Goal: Information Seeking & Learning: Learn about a topic

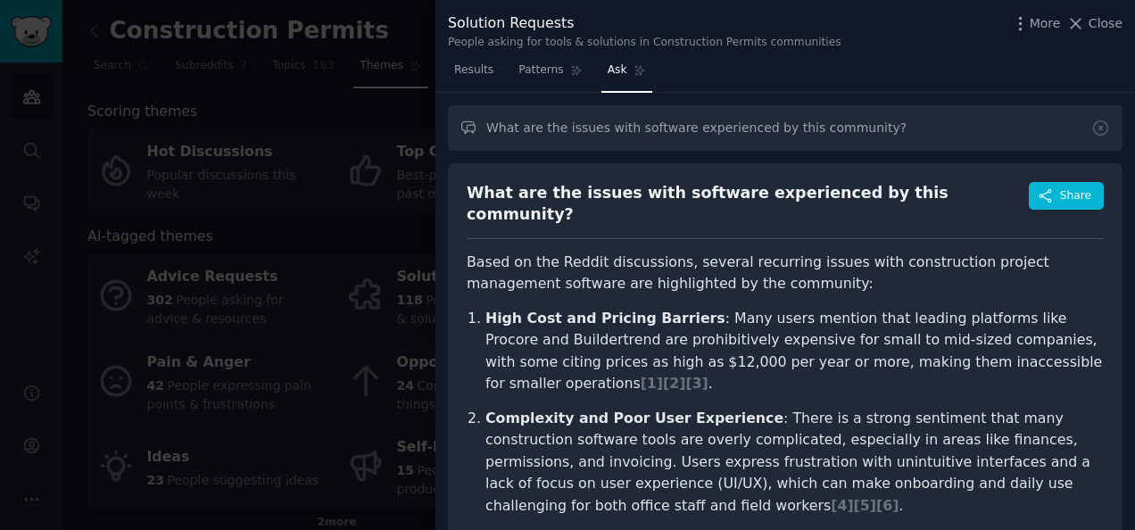
scroll to position [85, 0]
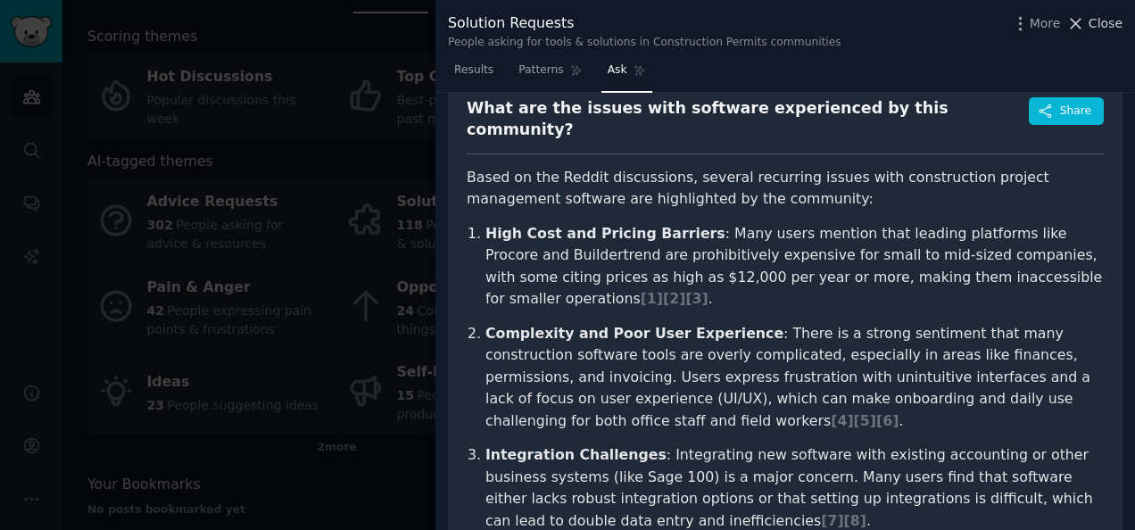
click at [1095, 20] on span "Close" at bounding box center [1106, 23] width 34 height 19
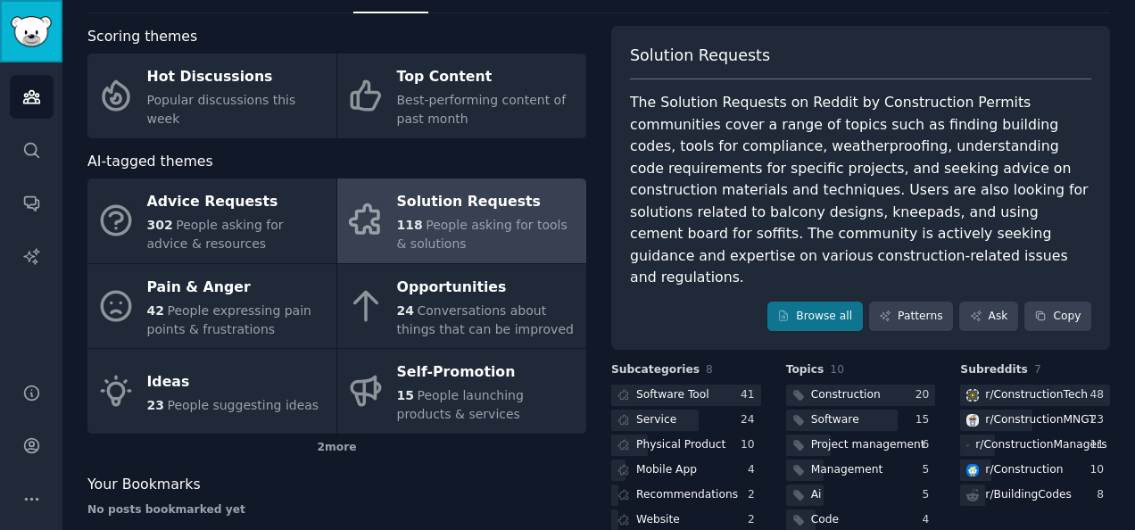
click at [27, 30] on img "Sidebar" at bounding box center [31, 31] width 41 height 31
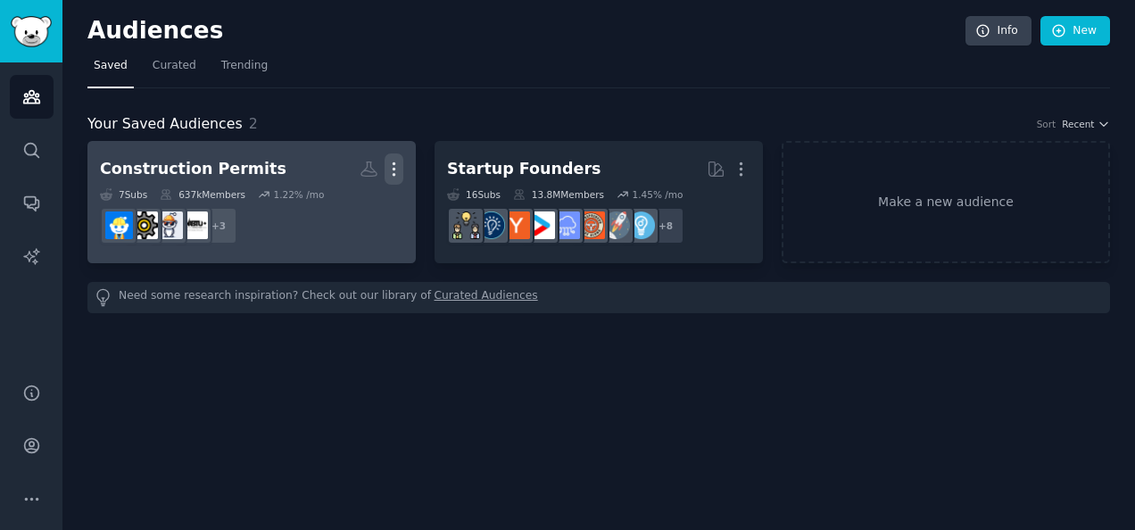
click at [394, 170] on icon "button" at bounding box center [394, 169] width 19 height 19
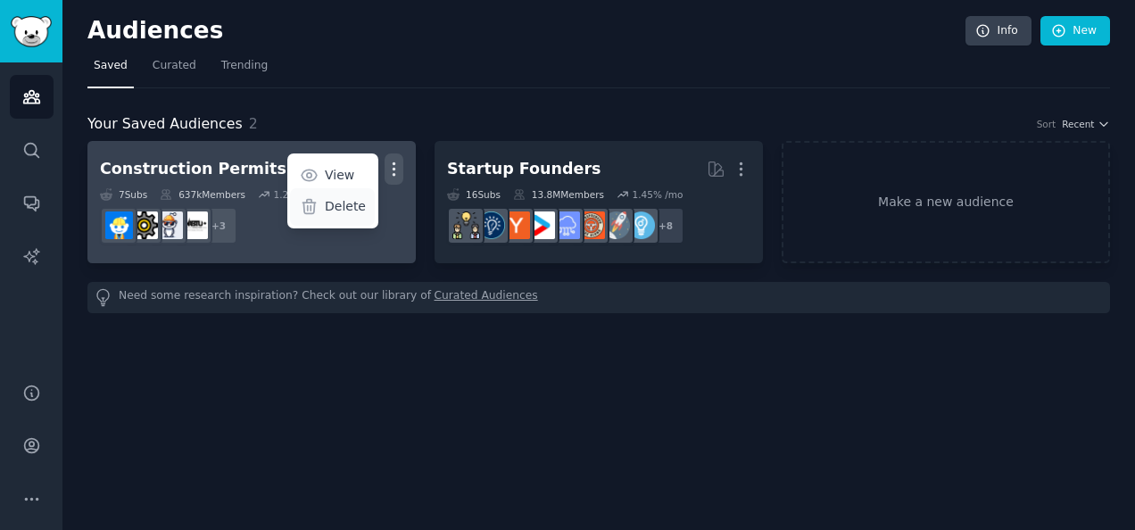
click at [350, 203] on p "Delete" at bounding box center [345, 206] width 41 height 19
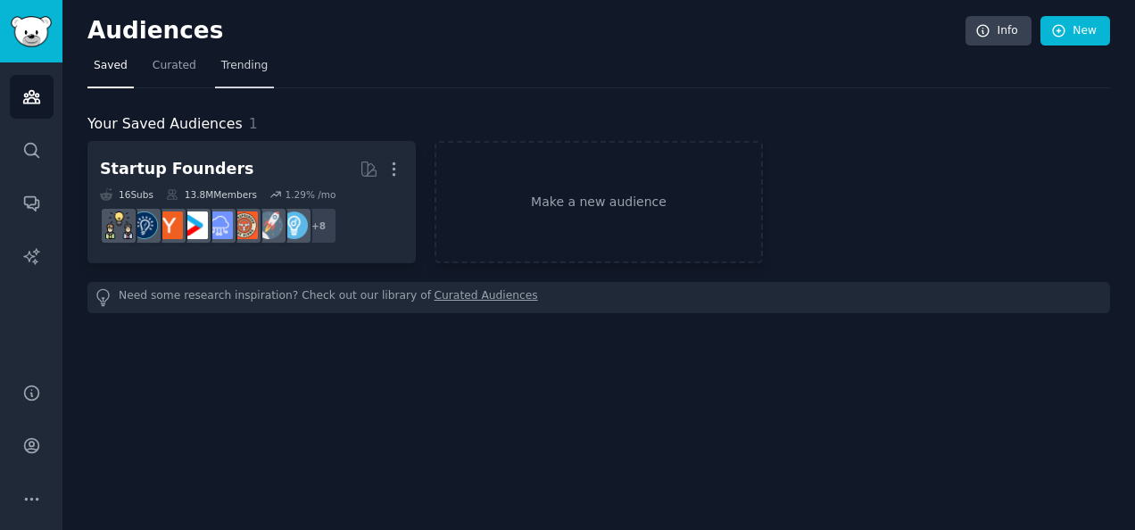
click at [239, 62] on span "Trending" at bounding box center [244, 66] width 46 height 16
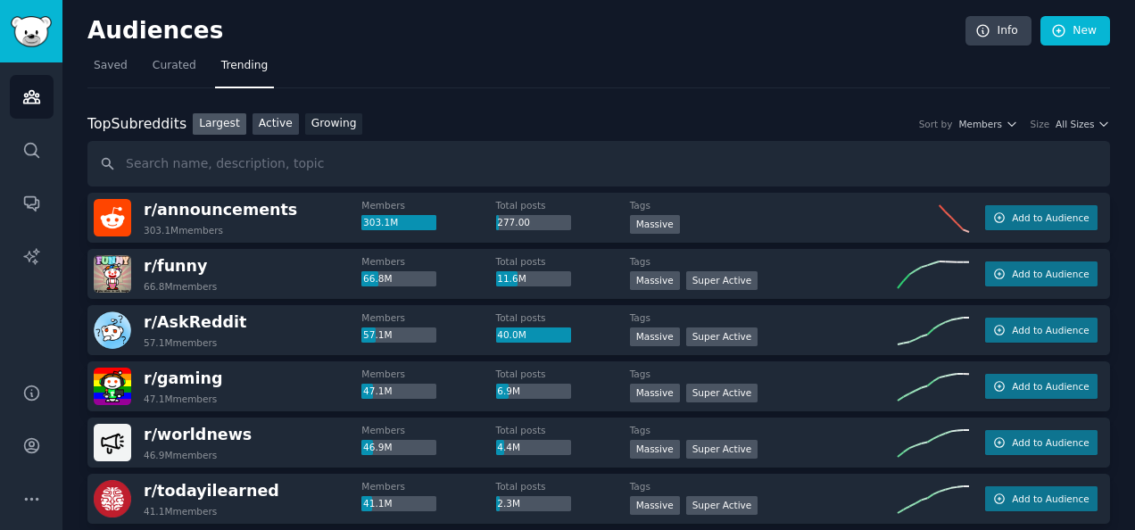
click at [268, 123] on link "Active" at bounding box center [276, 124] width 46 height 22
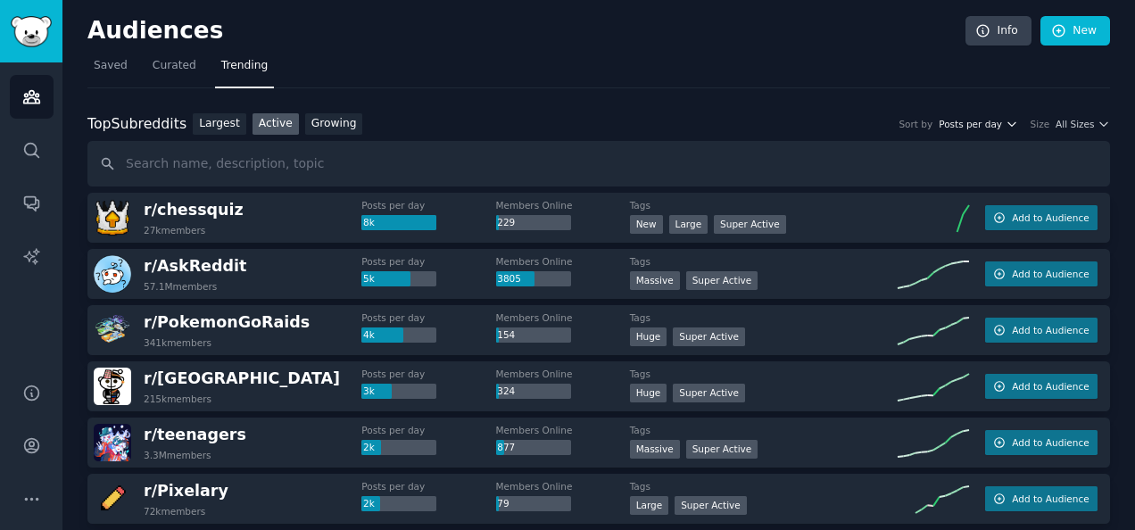
click at [1018, 118] on icon "button" at bounding box center [1012, 124] width 12 height 12
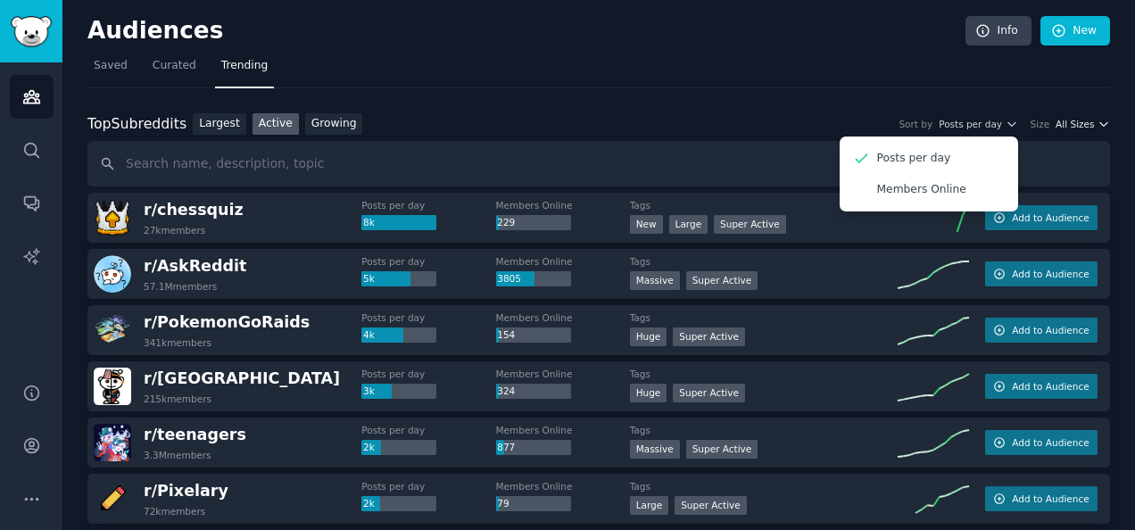
click at [1100, 124] on icon "button" at bounding box center [1103, 124] width 7 height 4
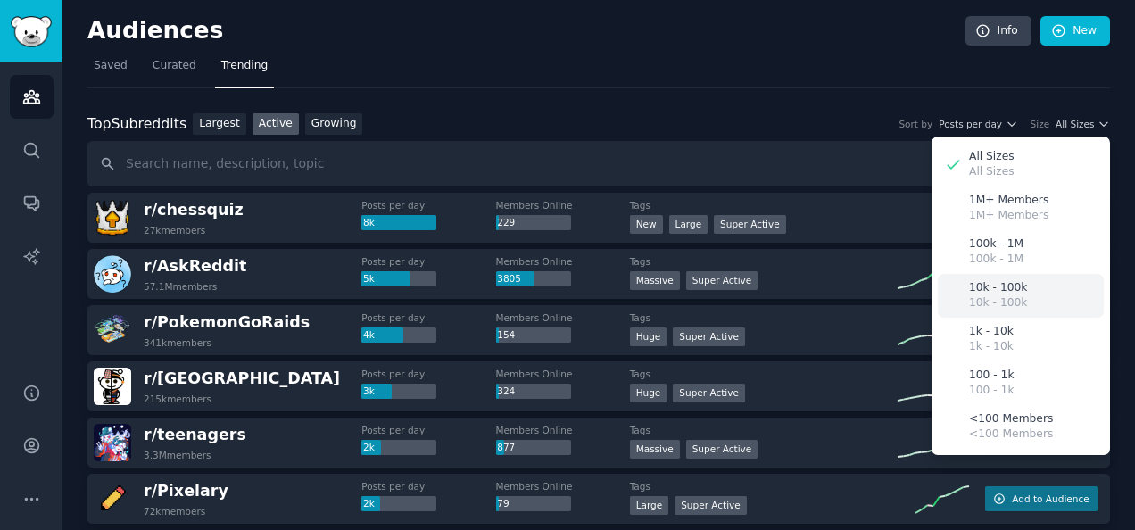
click at [983, 286] on p "10k - 100k" at bounding box center [998, 288] width 58 height 16
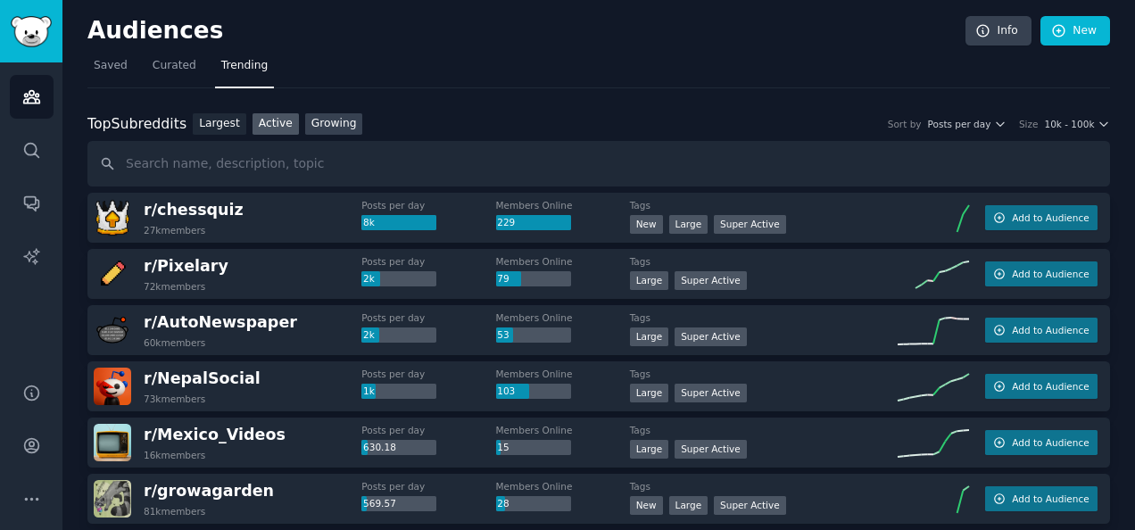
click at [313, 120] on link "Growing" at bounding box center [334, 124] width 58 height 22
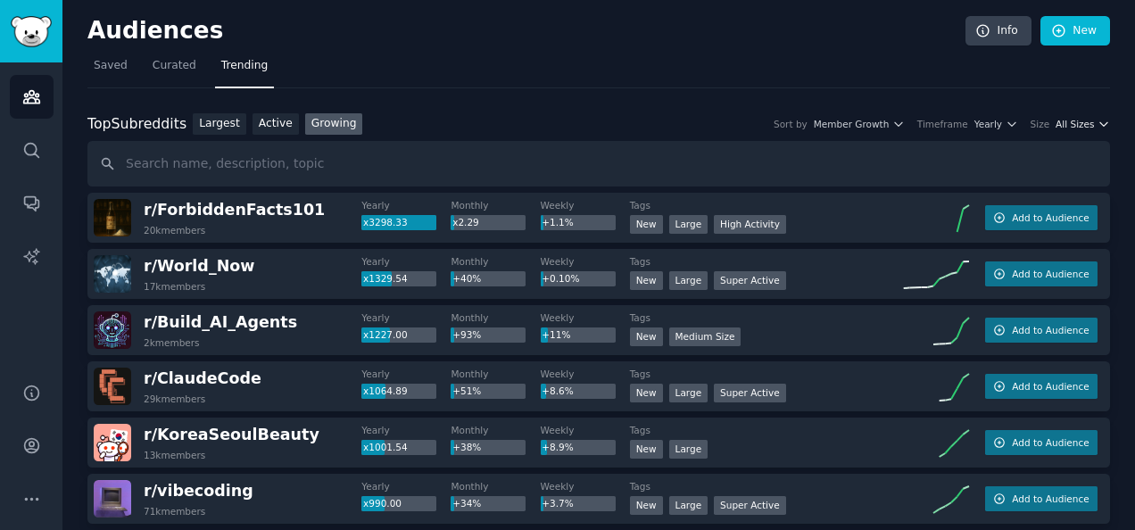
click at [1067, 125] on span "All Sizes" at bounding box center [1075, 124] width 38 height 12
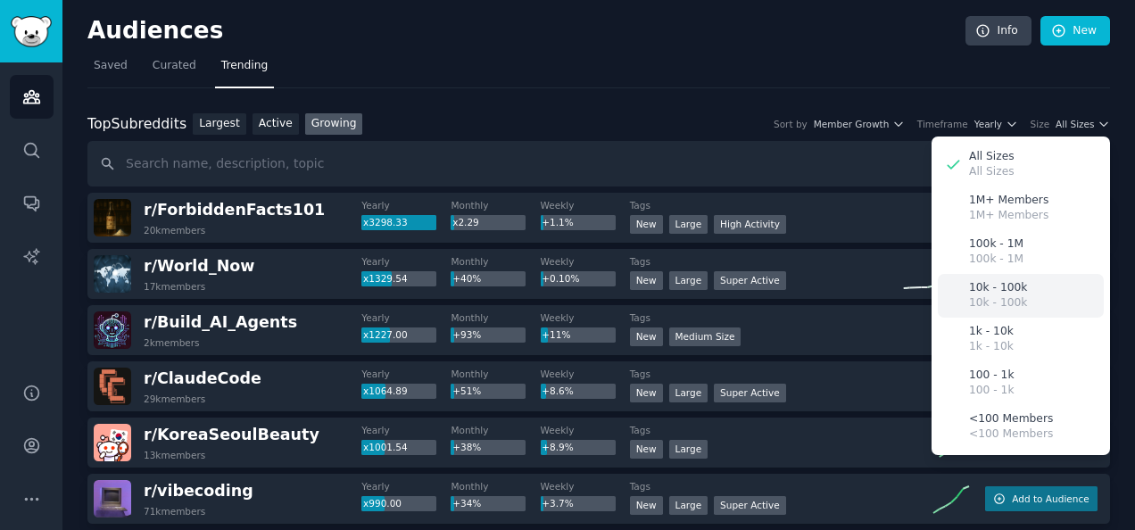
click at [1000, 278] on div "10k - 100k 10k - 100k" at bounding box center [1021, 296] width 166 height 44
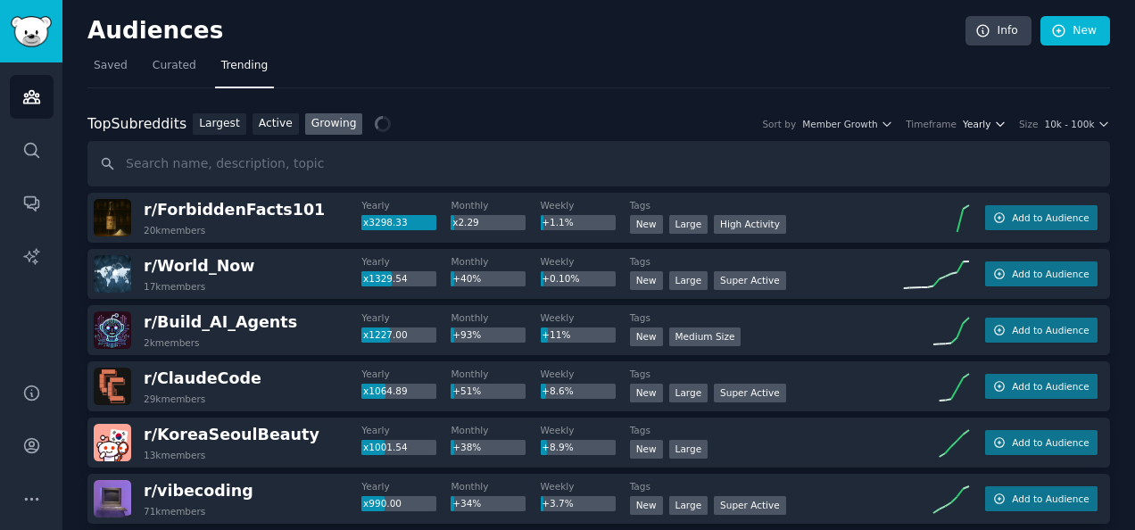
click at [991, 125] on span "Yearly" at bounding box center [977, 124] width 28 height 12
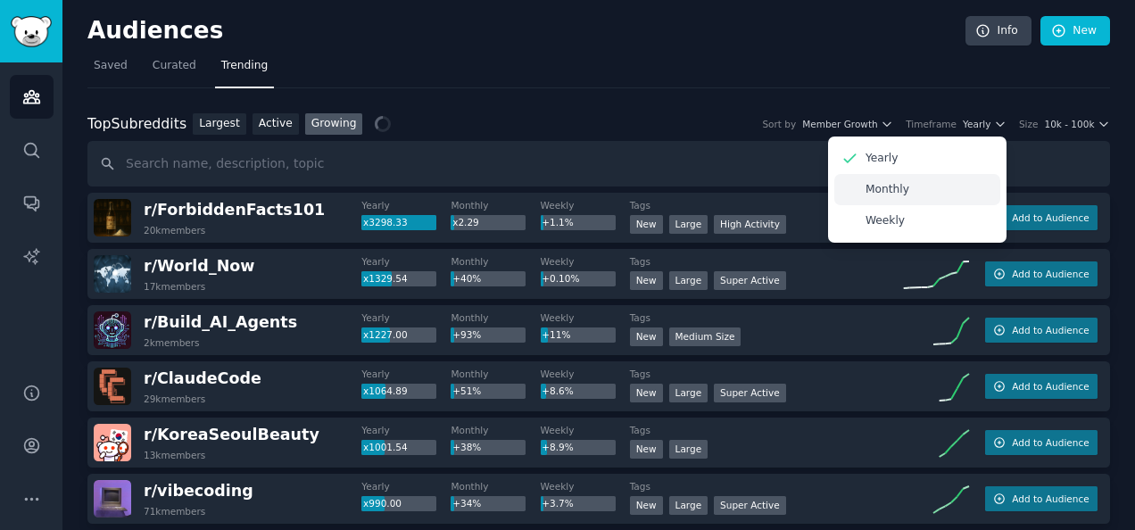
click at [903, 185] on p "Monthly" at bounding box center [888, 190] width 44 height 16
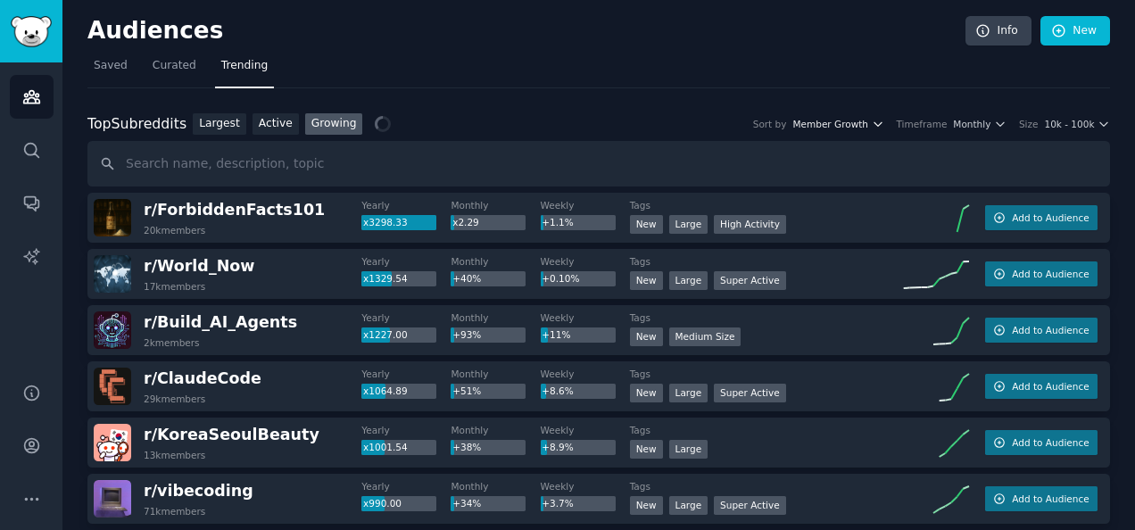
click at [884, 120] on icon "button" at bounding box center [878, 124] width 12 height 12
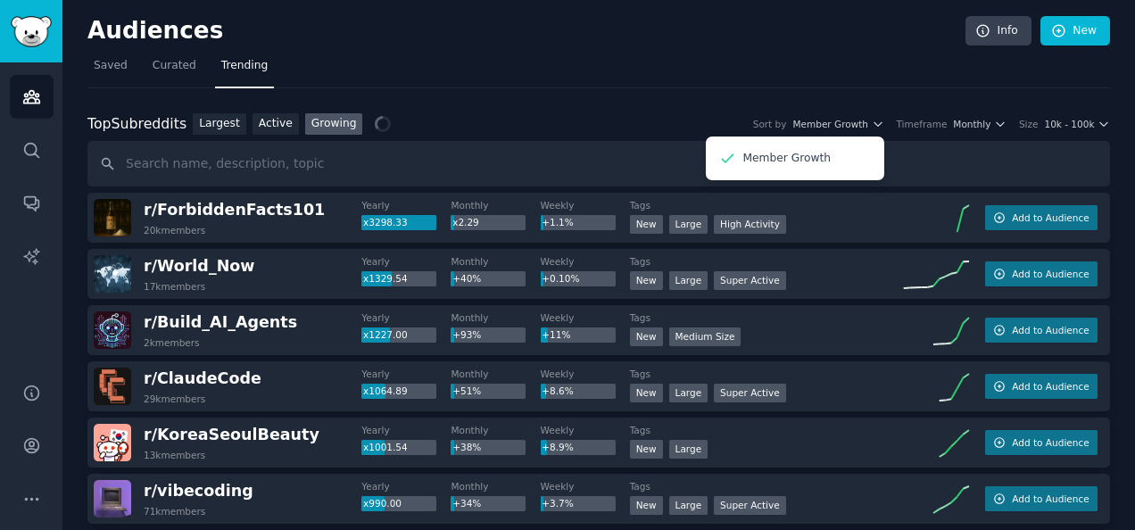
click at [750, 113] on div "Top Subreddits Top Subreddits Largest Active Growing Sort by Member Growth Memb…" at bounding box center [598, 124] width 1023 height 22
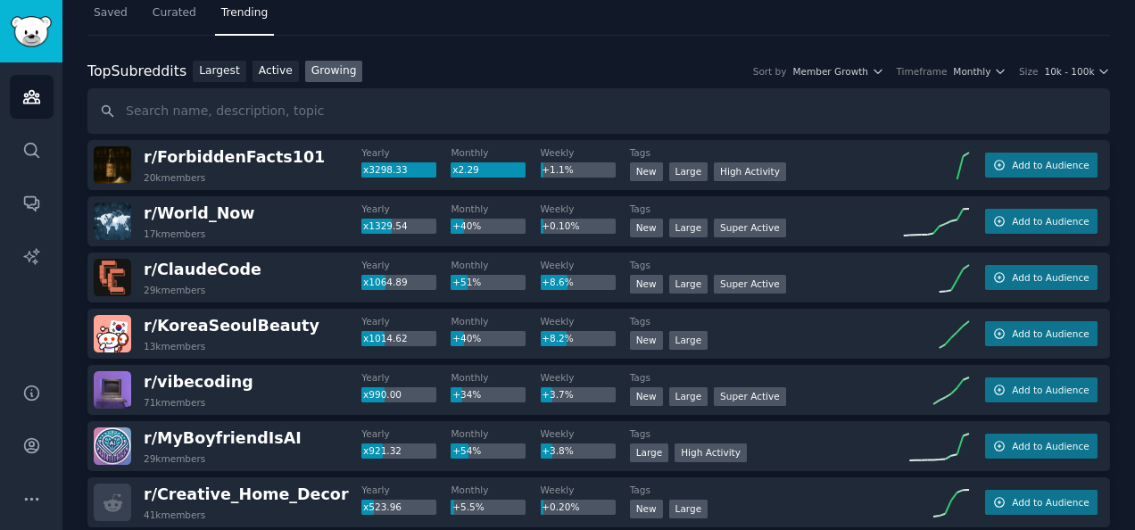
scroll to position [46, 0]
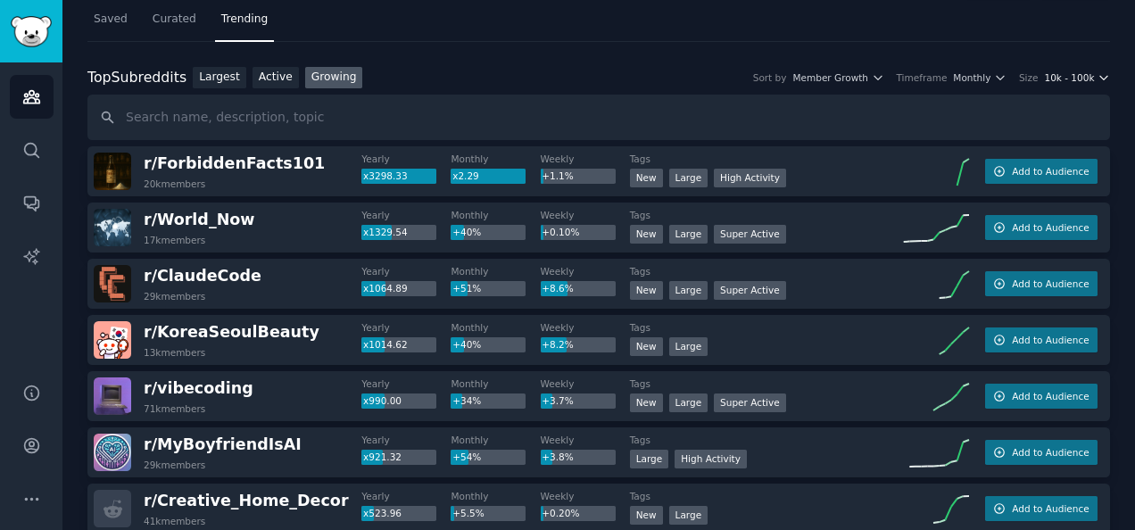
click at [1089, 77] on span "10k - 100k" at bounding box center [1069, 77] width 50 height 12
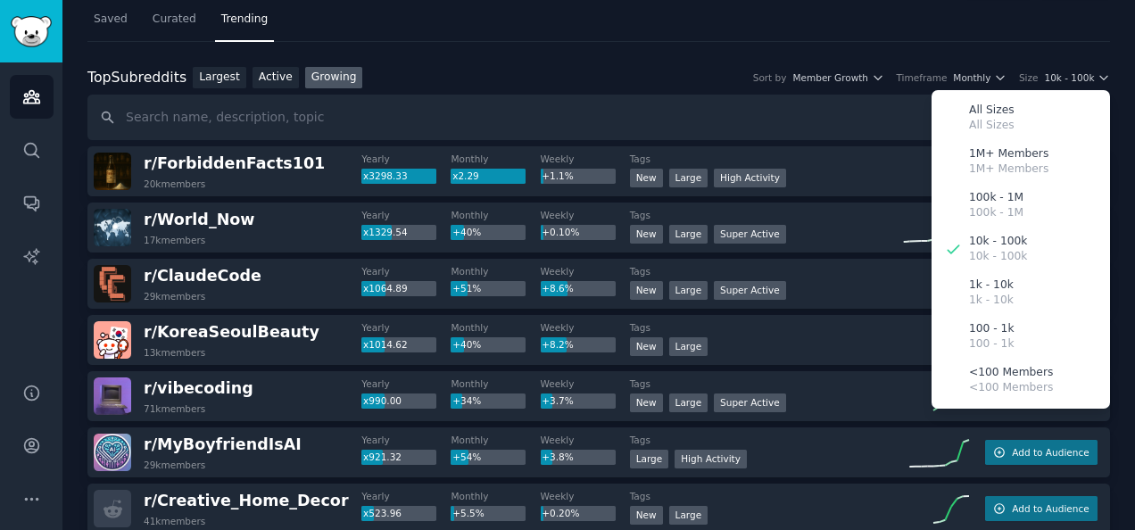
click at [562, 70] on div "Top Subreddits Top Subreddits Largest Active Growing Sort by Member Growth Time…" at bounding box center [598, 78] width 1023 height 22
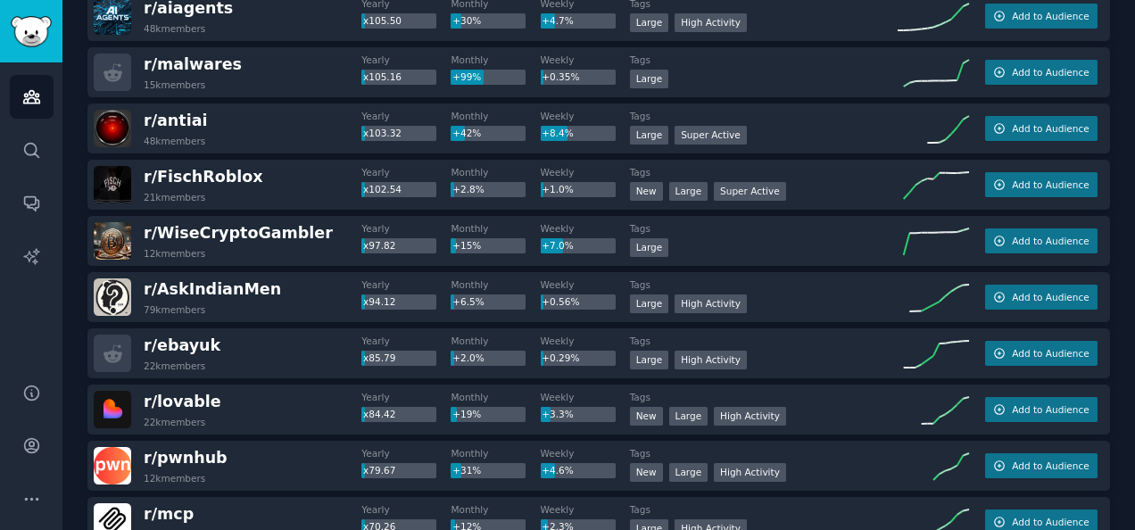
scroll to position [1332, 0]
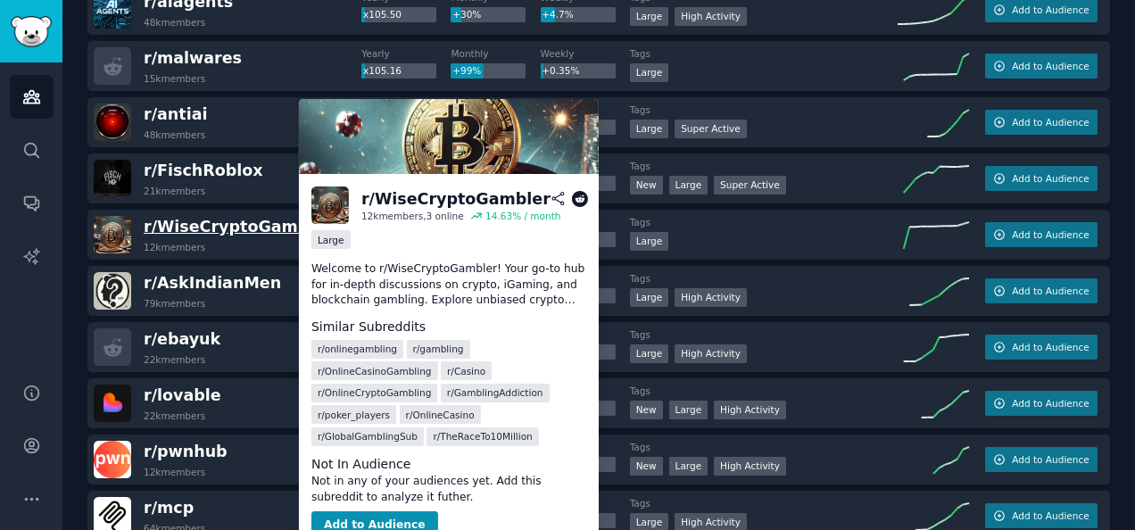
click at [262, 223] on span "r/ WiseCryptoGambler" at bounding box center [238, 227] width 189 height 18
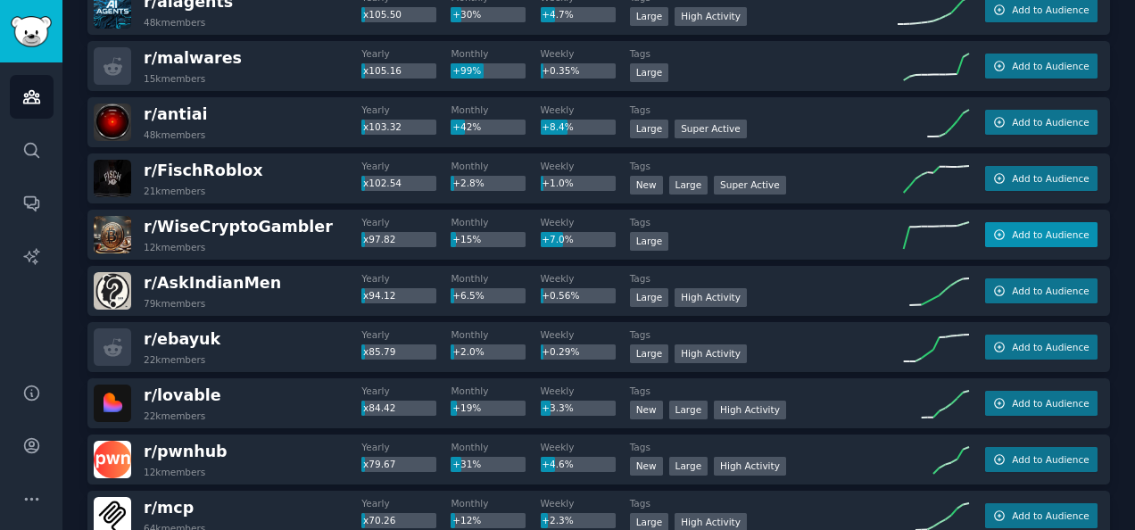
click at [1020, 229] on span "Add to Audience" at bounding box center [1050, 234] width 77 height 12
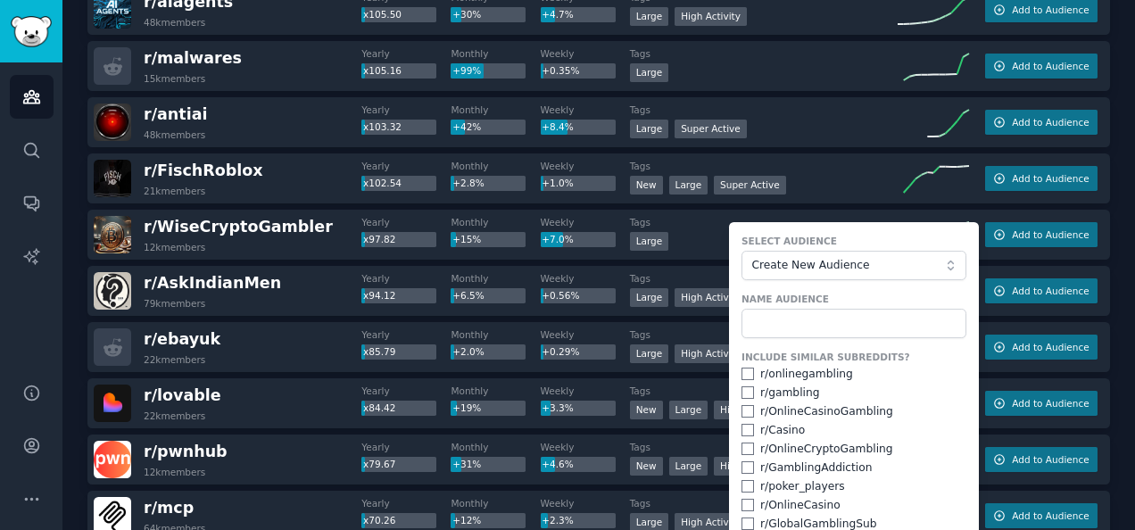
click at [755, 47] on dt "Tags" at bounding box center [764, 53] width 268 height 12
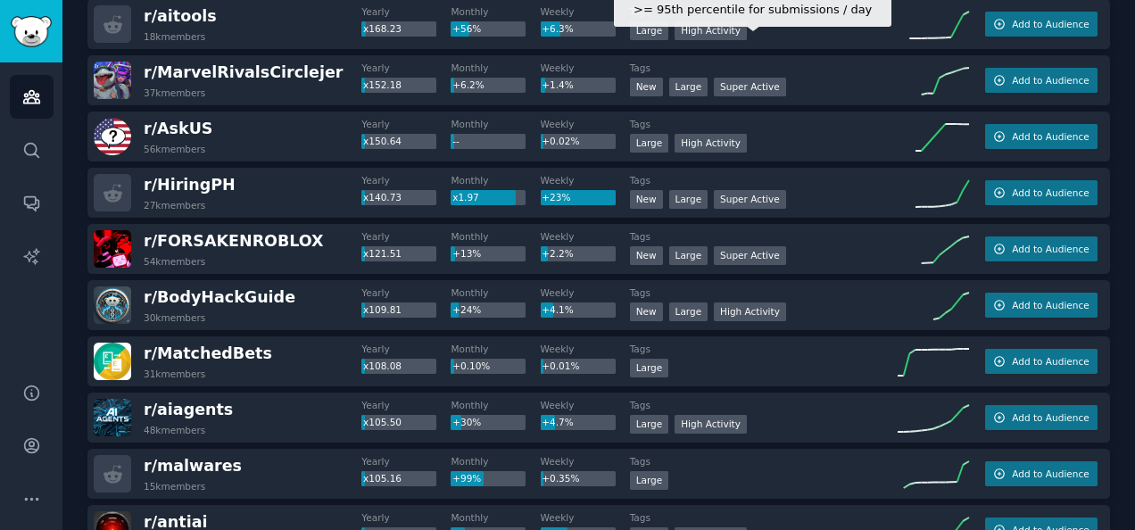
scroll to position [918, 0]
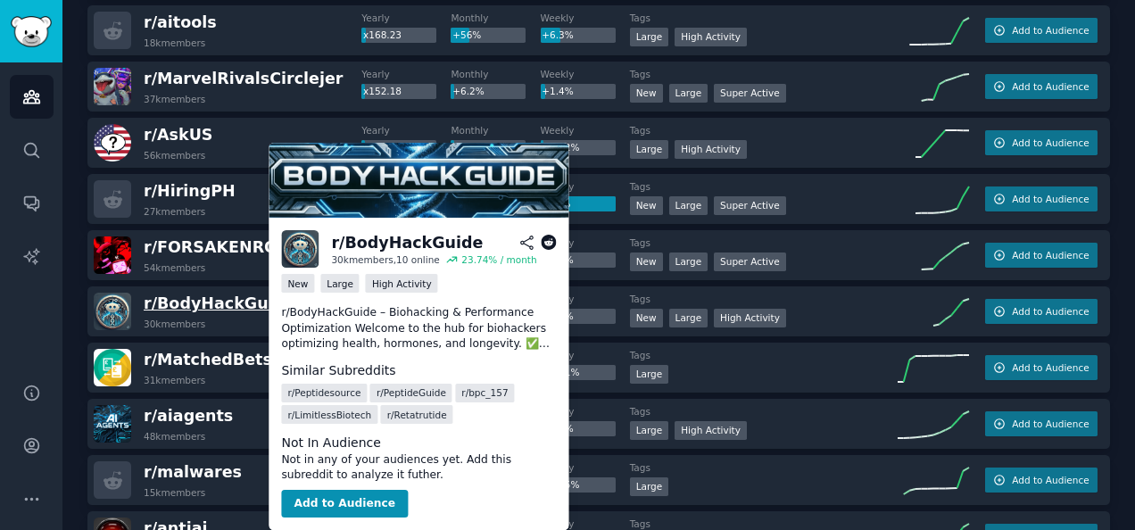
click at [221, 299] on span "r/ BodyHackGuide" at bounding box center [220, 304] width 152 height 18
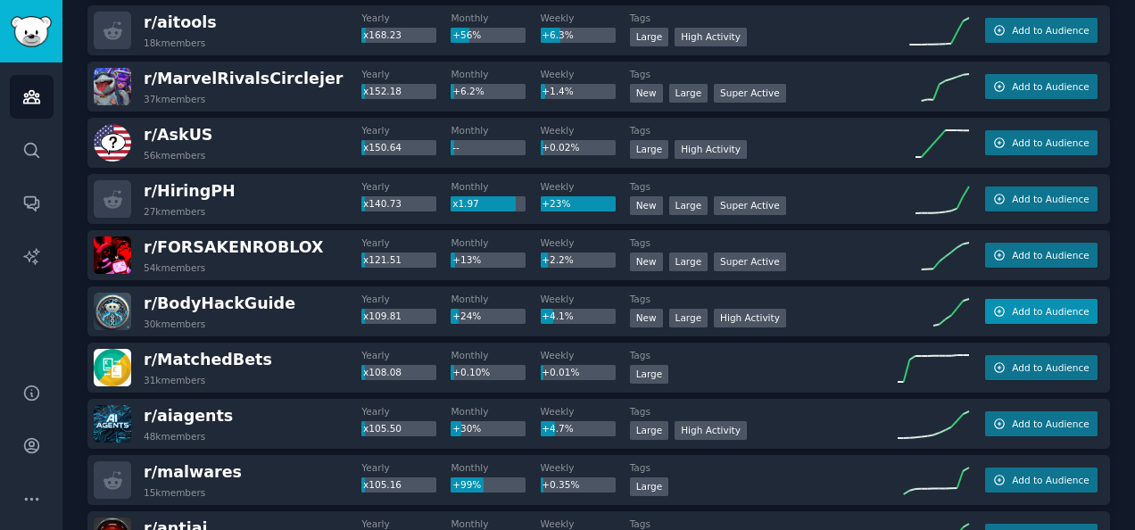
click at [1014, 312] on span "Add to Audience" at bounding box center [1050, 311] width 77 height 12
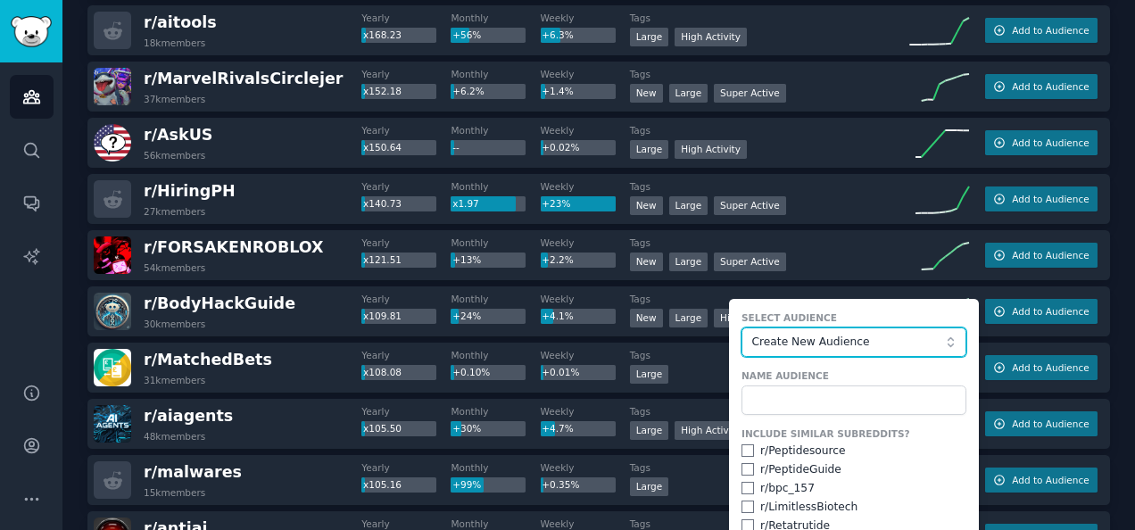
click at [948, 339] on button "Create New Audience" at bounding box center [854, 343] width 225 height 30
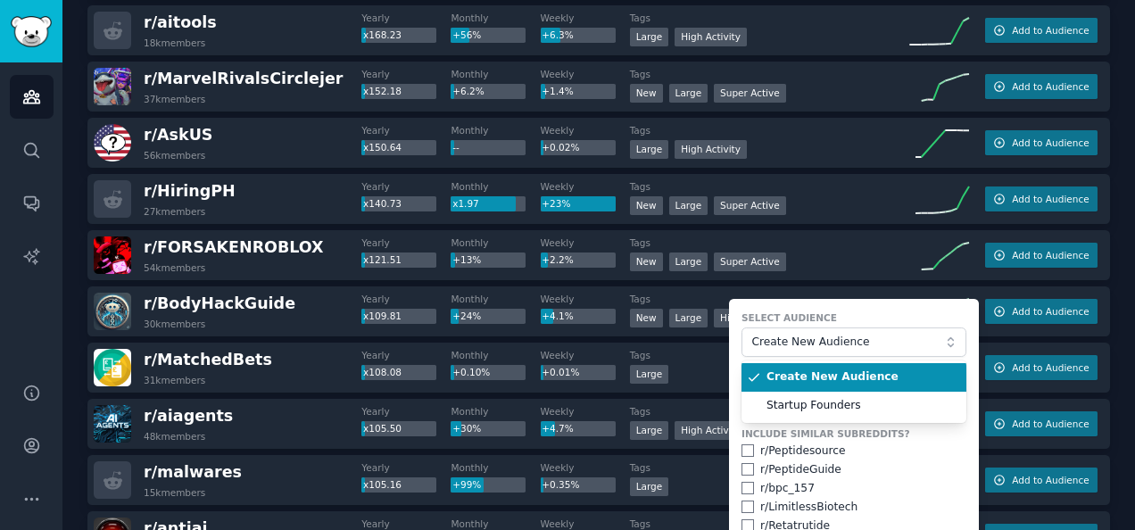
click at [900, 311] on label "Select Audience" at bounding box center [854, 317] width 225 height 12
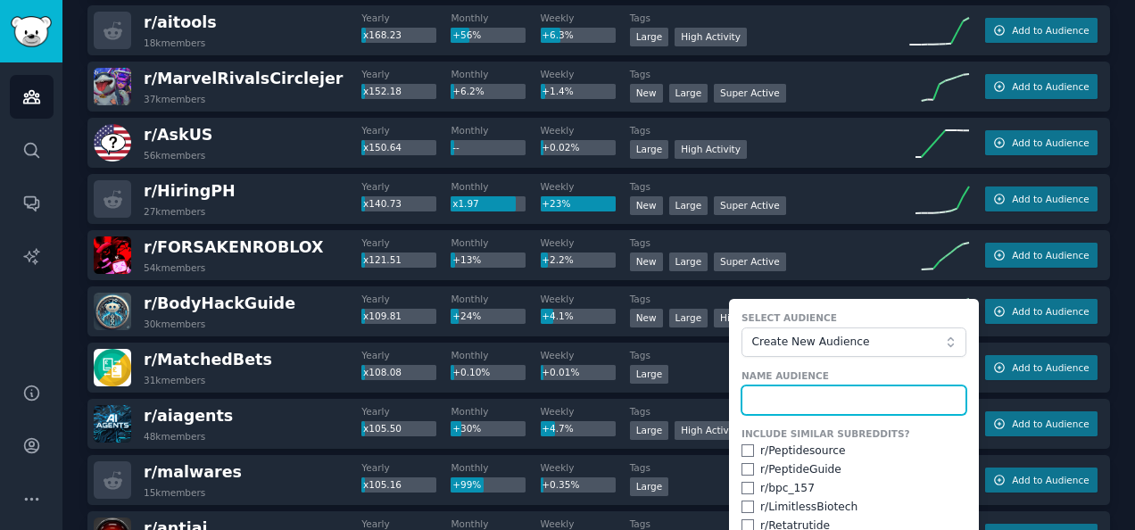
click at [837, 396] on input "text" at bounding box center [854, 401] width 225 height 30
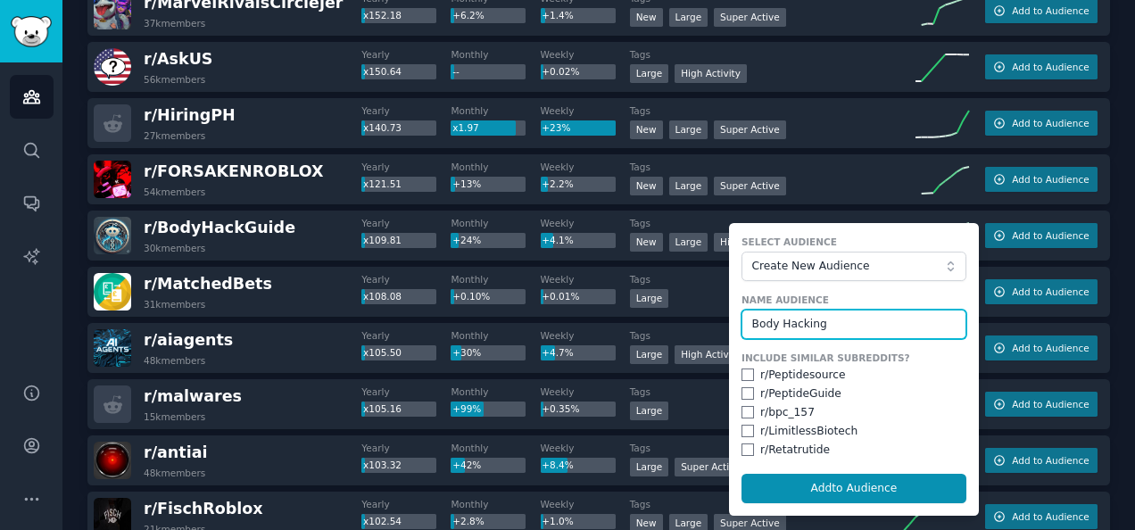
scroll to position [1000, 0]
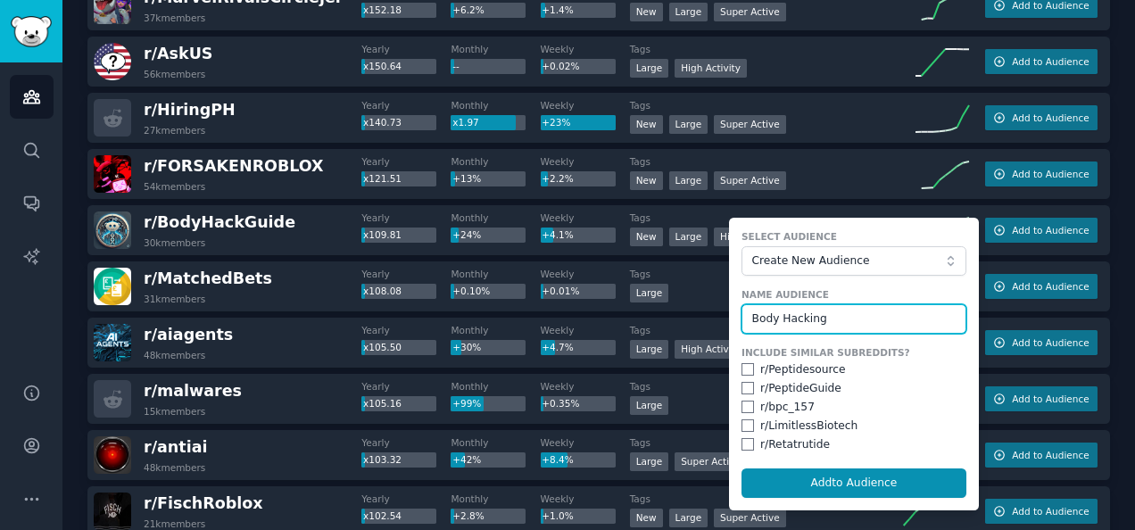
type input "Body Hacking"
click at [742, 371] on input "checkbox" at bounding box center [748, 369] width 12 height 12
checkbox input "true"
click at [742, 382] on input "checkbox" at bounding box center [748, 388] width 12 height 12
checkbox input "true"
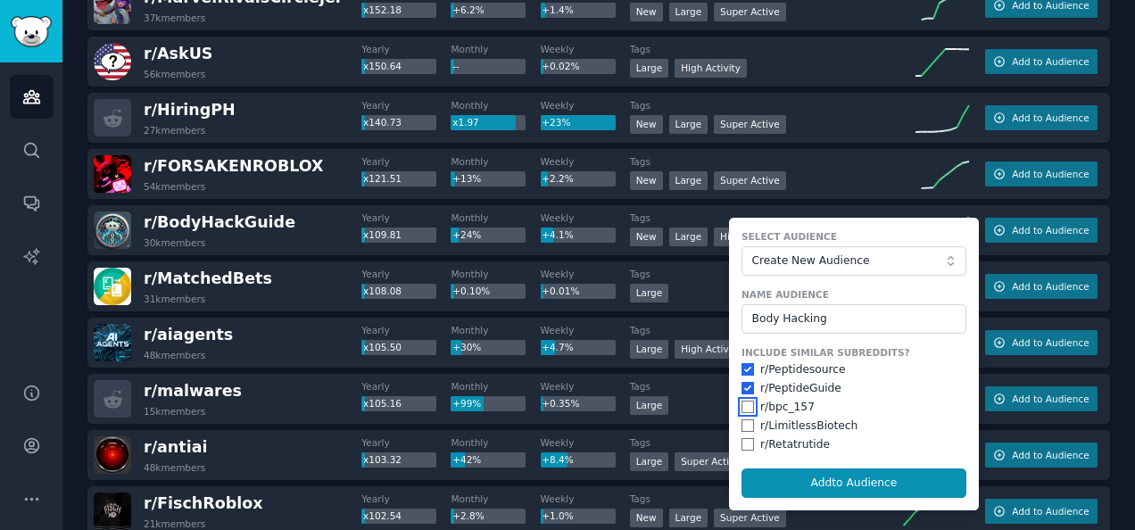
click at [742, 404] on input "checkbox" at bounding box center [748, 407] width 12 height 12
checkbox input "true"
click at [742, 423] on input "checkbox" at bounding box center [748, 425] width 12 height 12
checkbox input "true"
click at [742, 438] on input "checkbox" at bounding box center [748, 444] width 12 height 12
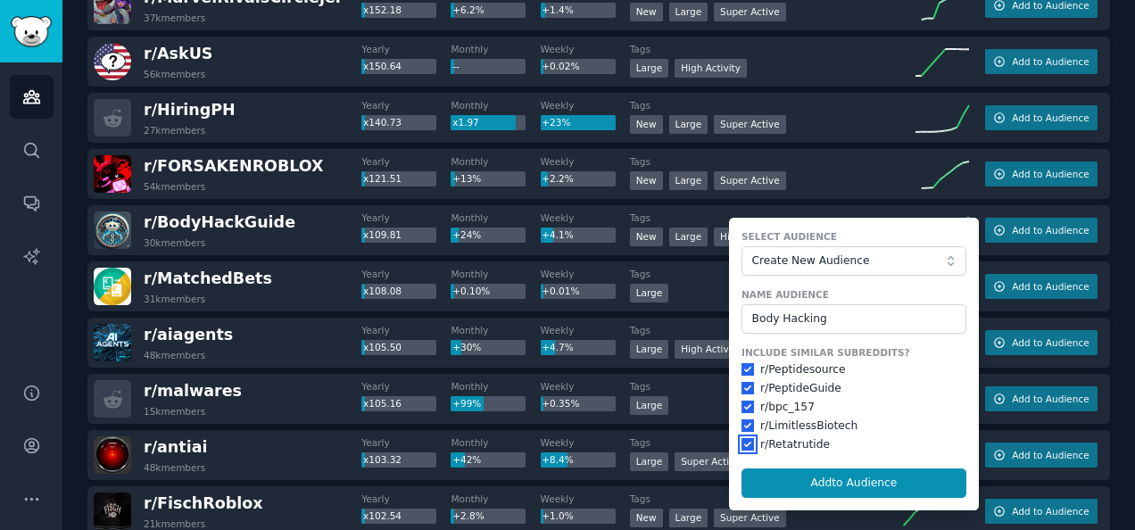
checkbox input "true"
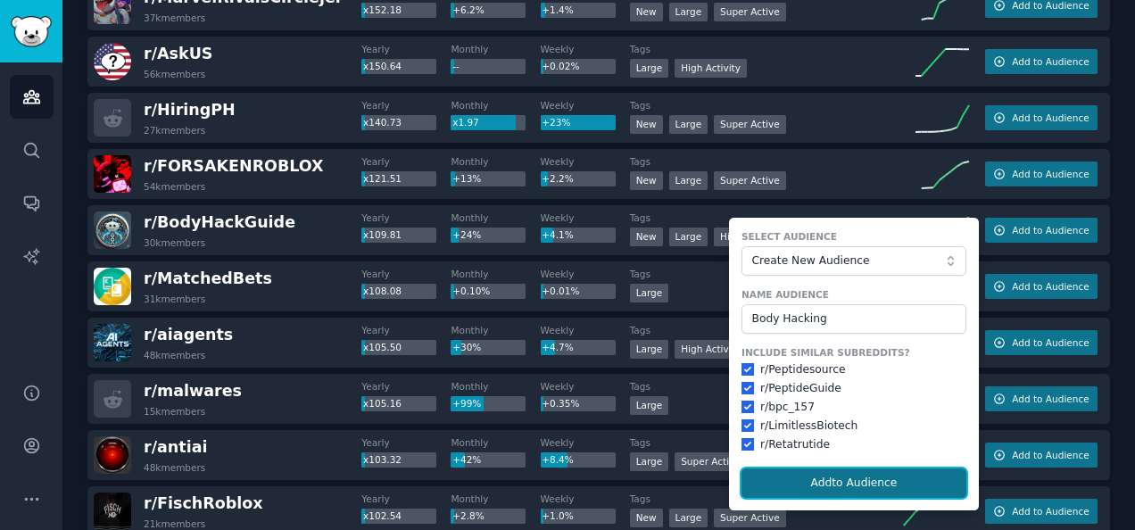
click at [847, 475] on button "Add to Audience" at bounding box center [854, 484] width 225 height 30
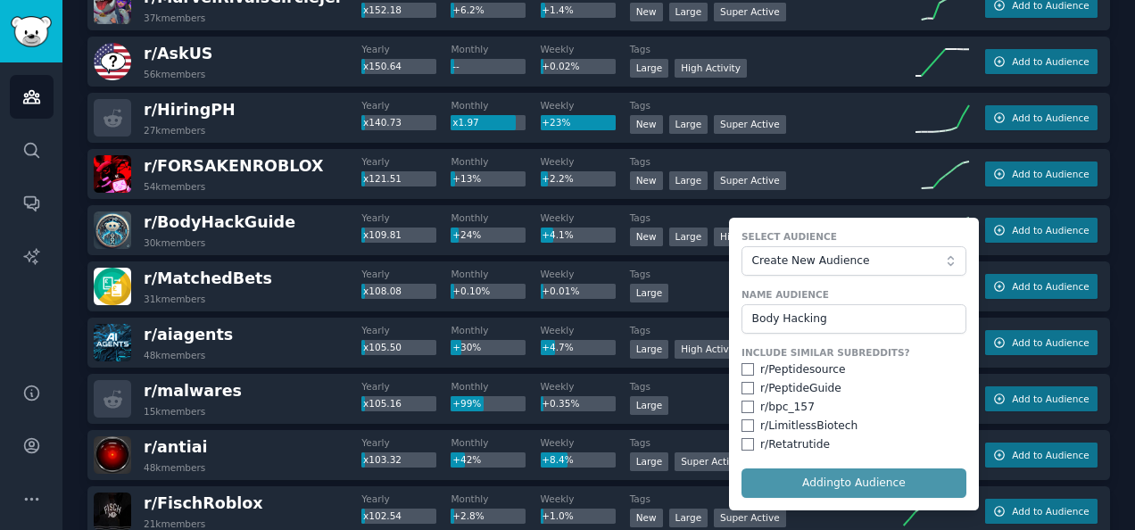
checkbox input "false"
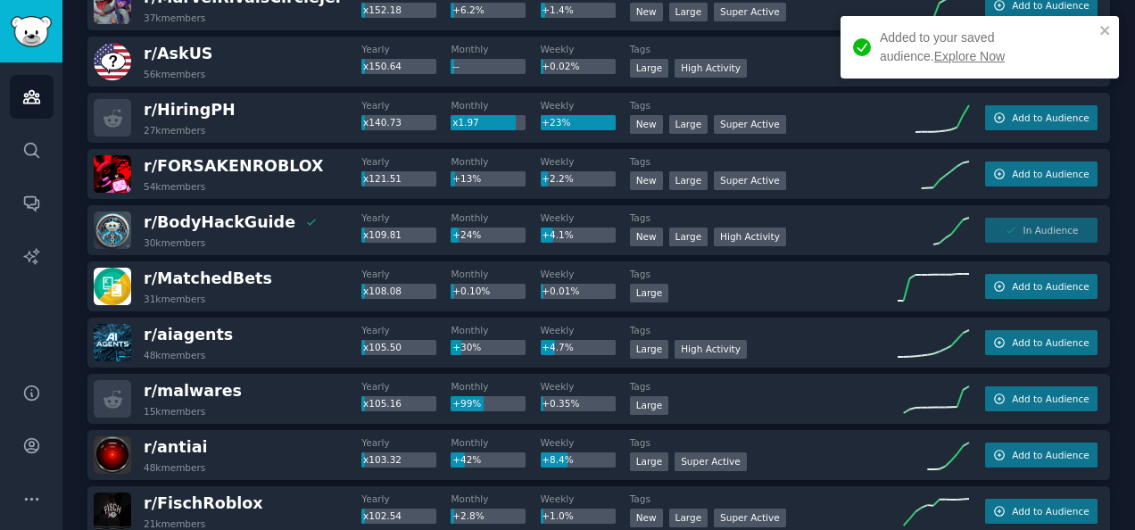
click at [934, 57] on link "Explore Now" at bounding box center [969, 56] width 71 height 14
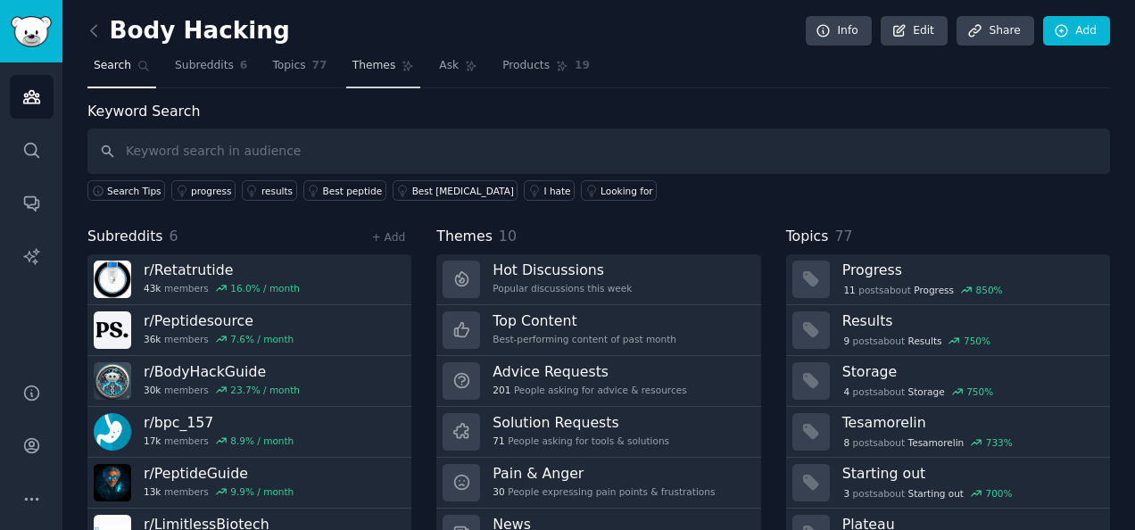
click at [364, 62] on span "Themes" at bounding box center [375, 66] width 44 height 16
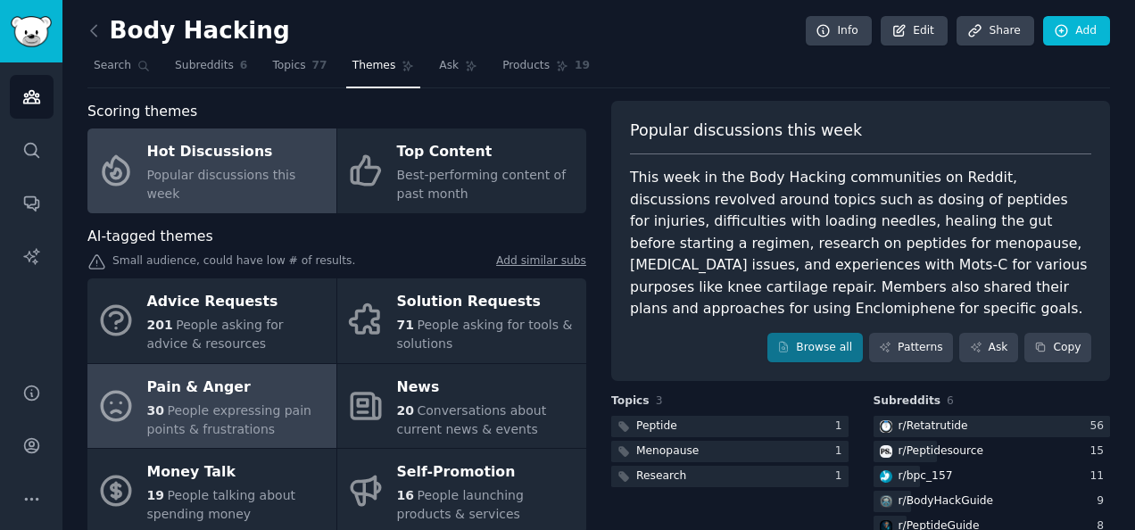
click at [202, 404] on span "People expressing pain points & frustrations" at bounding box center [229, 419] width 164 height 33
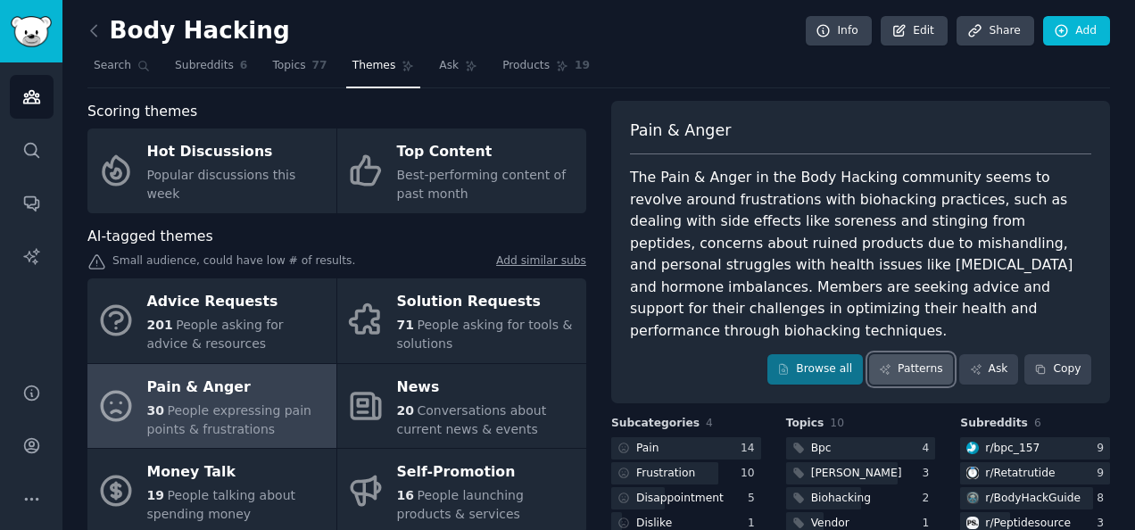
click at [925, 354] on link "Patterns" at bounding box center [911, 369] width 84 height 30
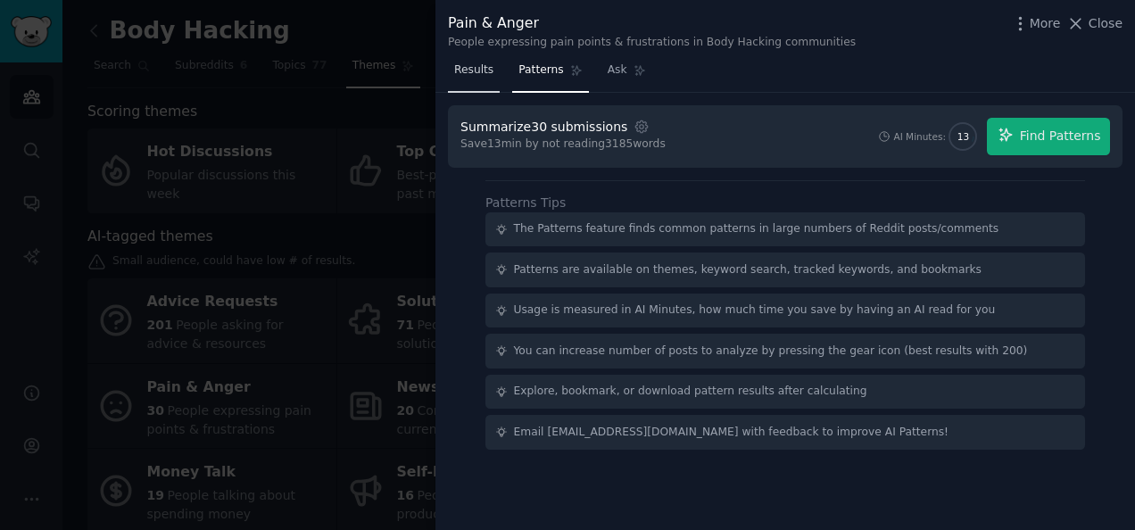
click at [480, 68] on span "Results" at bounding box center [473, 70] width 39 height 16
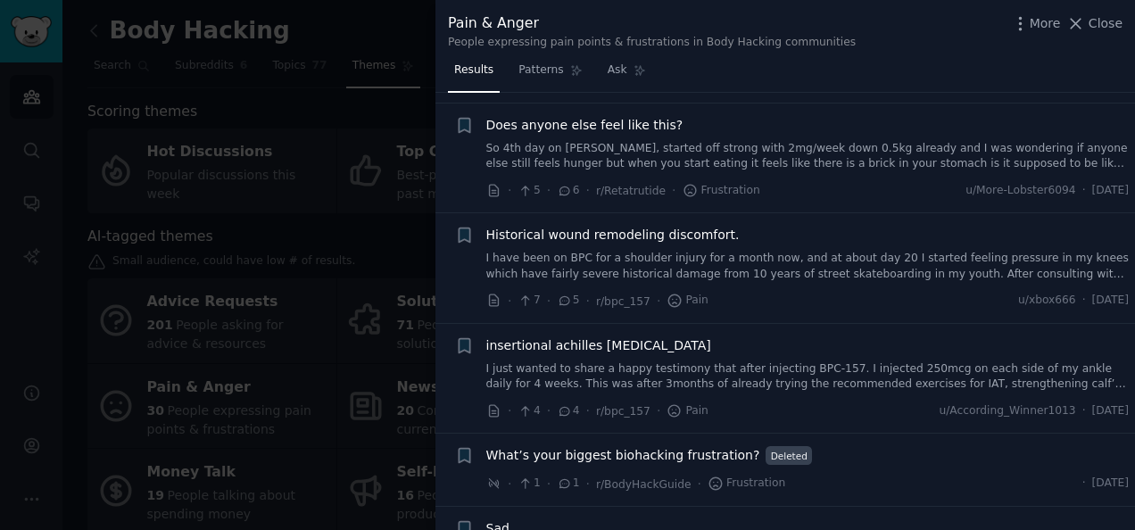
scroll to position [2269, 0]
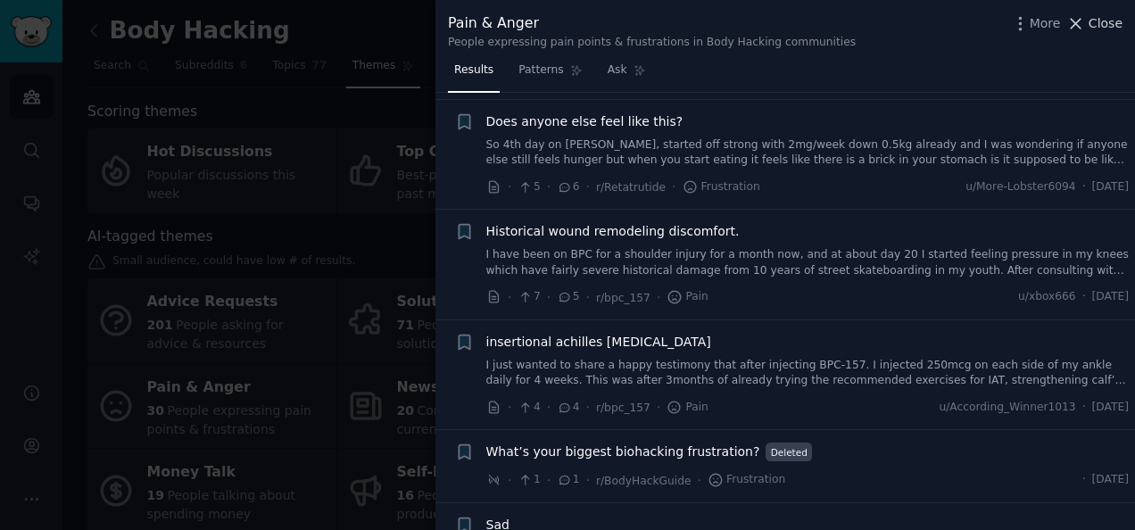
click at [1091, 20] on button "Close" at bounding box center [1094, 23] width 56 height 19
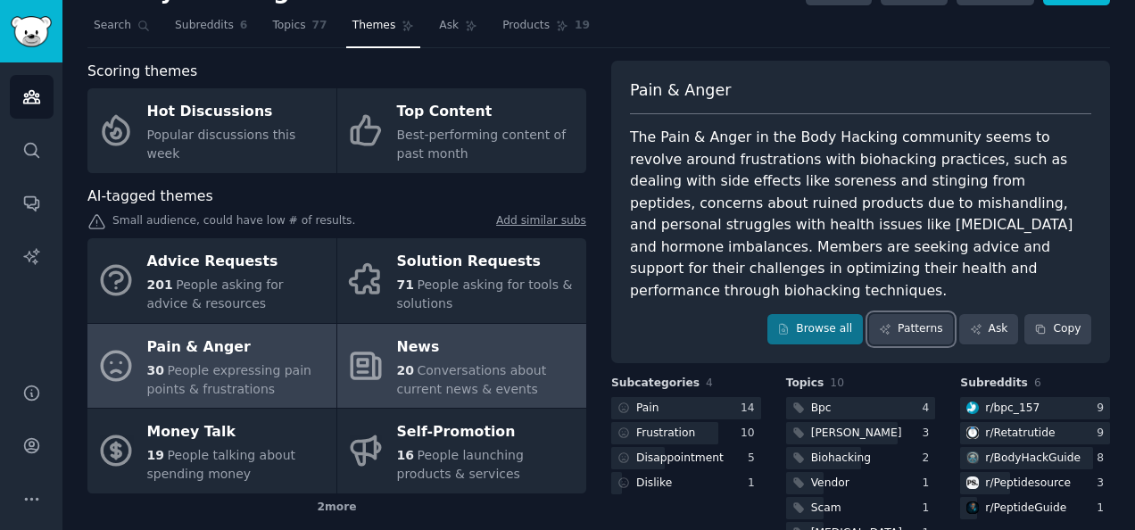
scroll to position [37, 0]
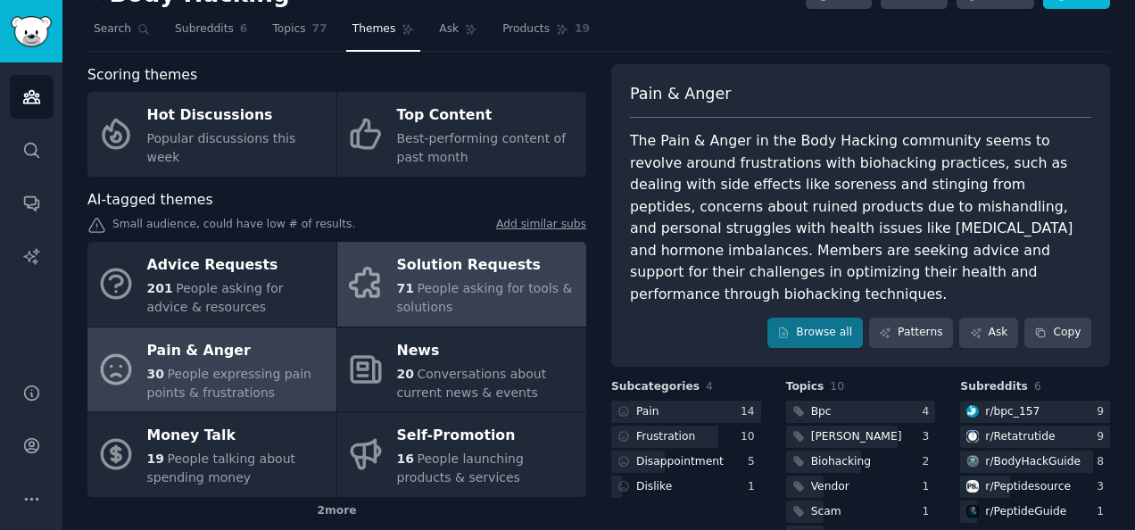
click at [465, 285] on span "People asking for tools & solutions" at bounding box center [485, 297] width 176 height 33
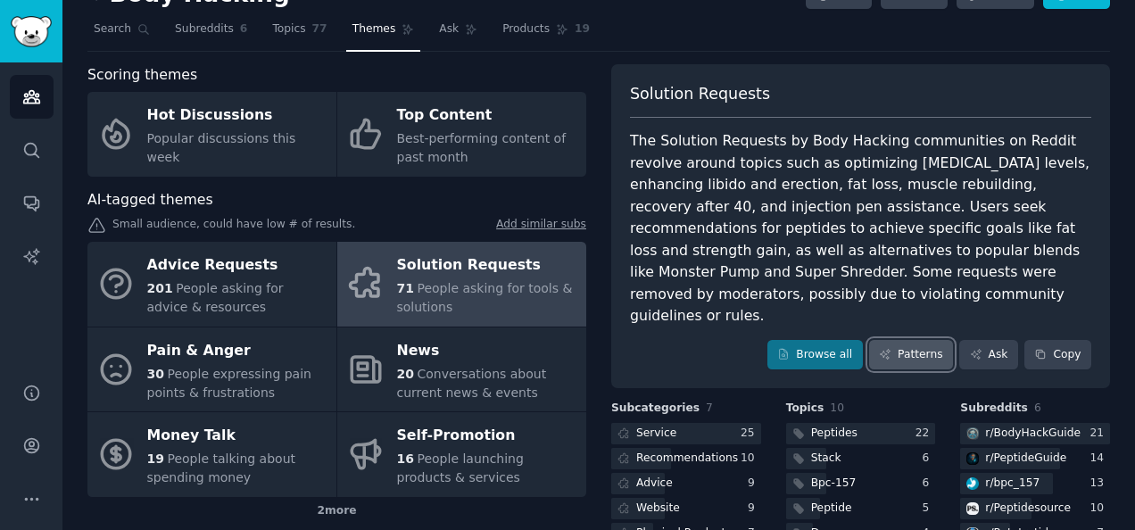
click at [909, 340] on link "Patterns" at bounding box center [911, 355] width 84 height 30
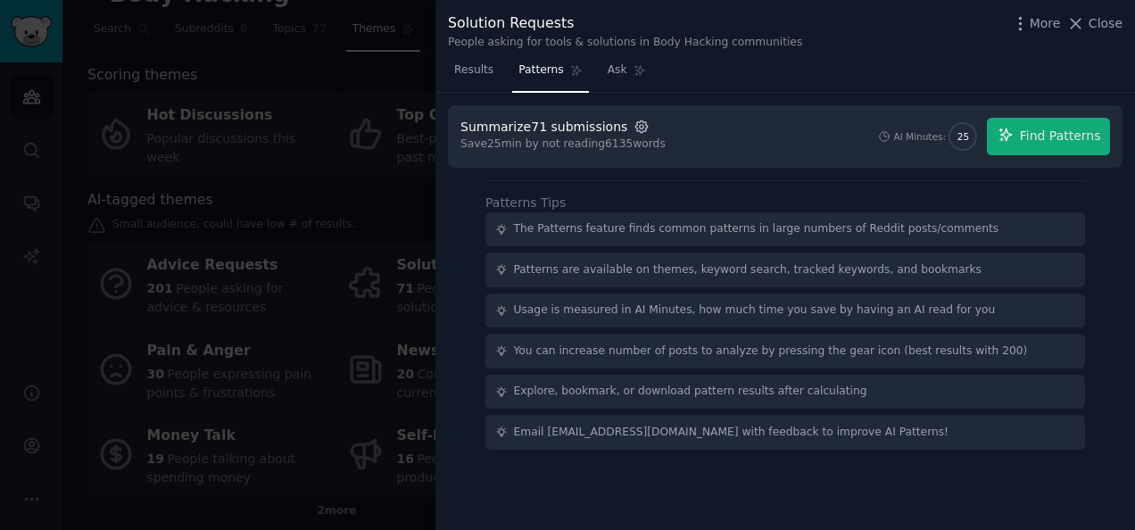
click at [634, 127] on icon "button" at bounding box center [642, 127] width 16 height 16
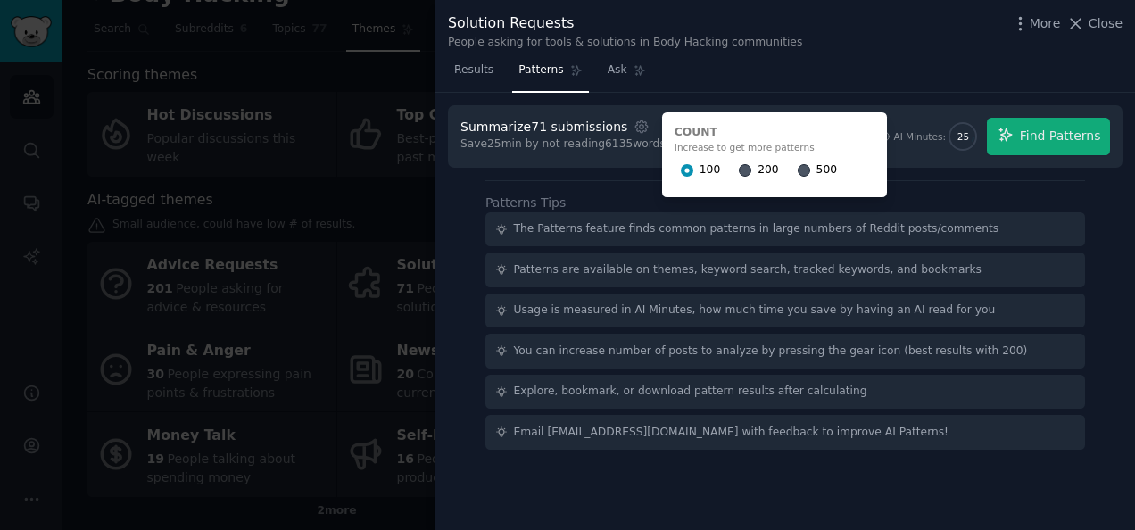
click at [715, 168] on div "100 200 500" at bounding box center [775, 170] width 200 height 29
click at [739, 168] on input "200" at bounding box center [745, 170] width 12 height 12
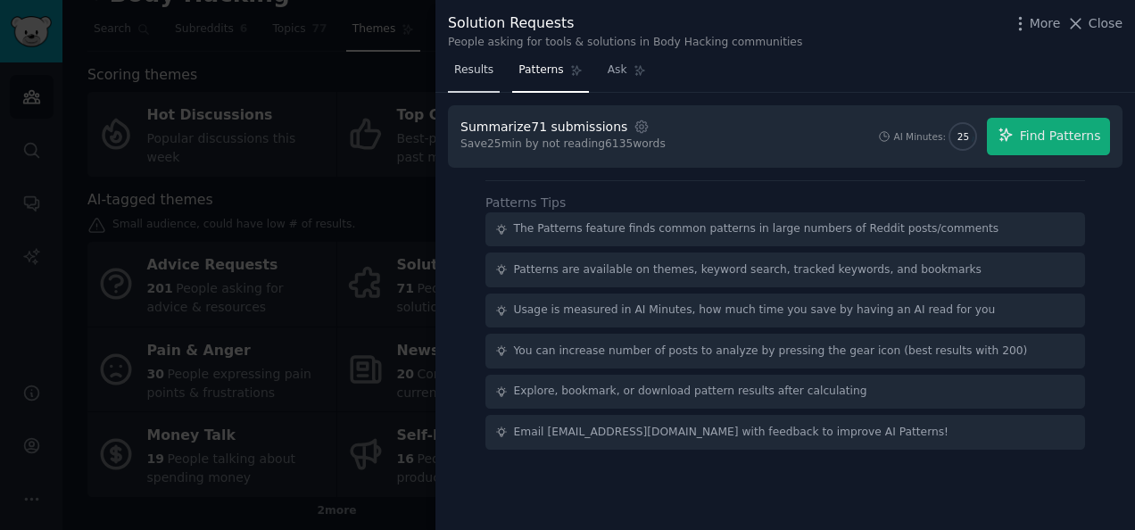
click at [475, 78] on span "Results" at bounding box center [473, 70] width 39 height 16
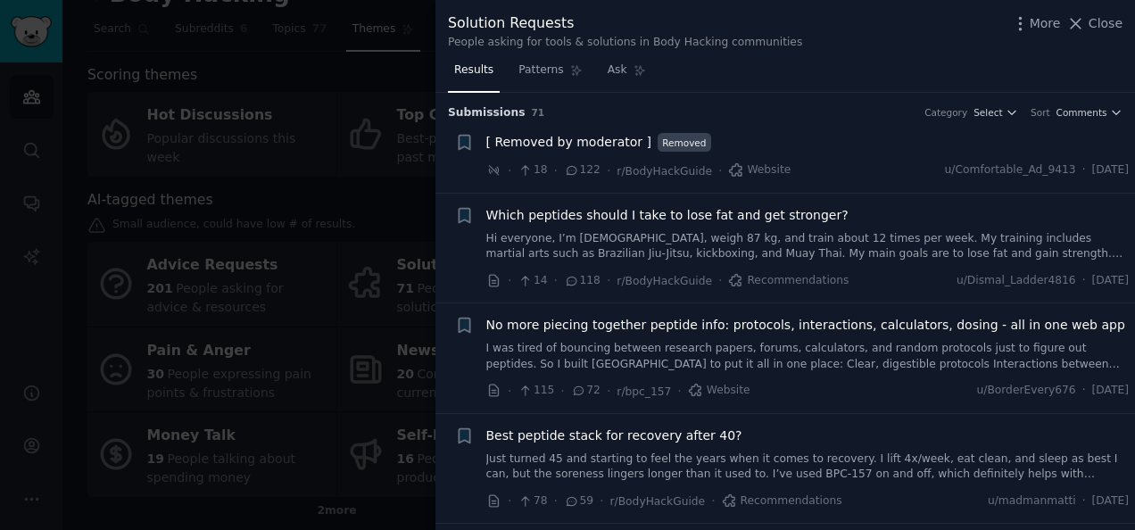
click at [661, 321] on span "No more piecing together peptide info: protocols, interactions, calculators, do…" at bounding box center [805, 325] width 639 height 19
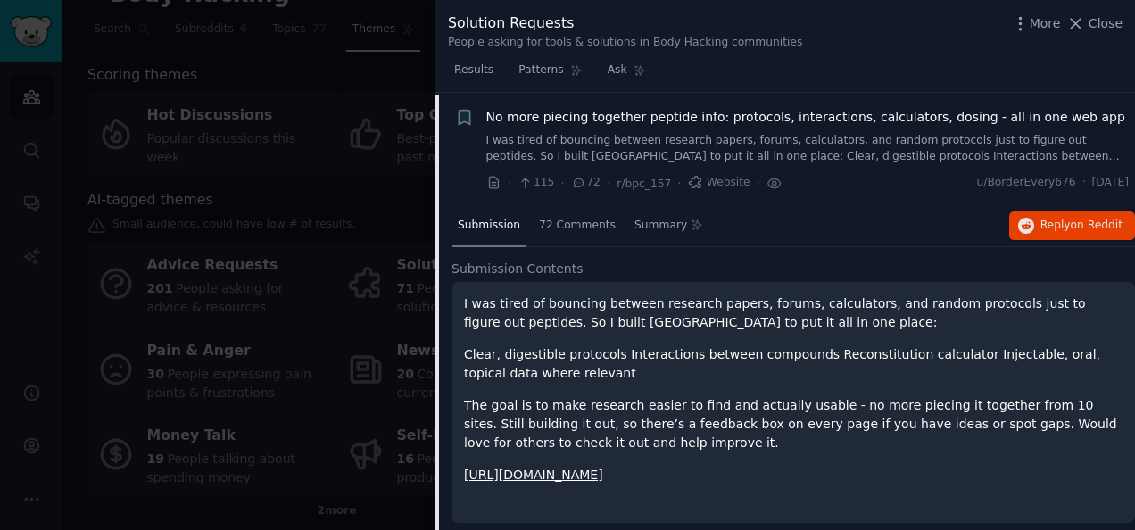
scroll to position [202, 0]
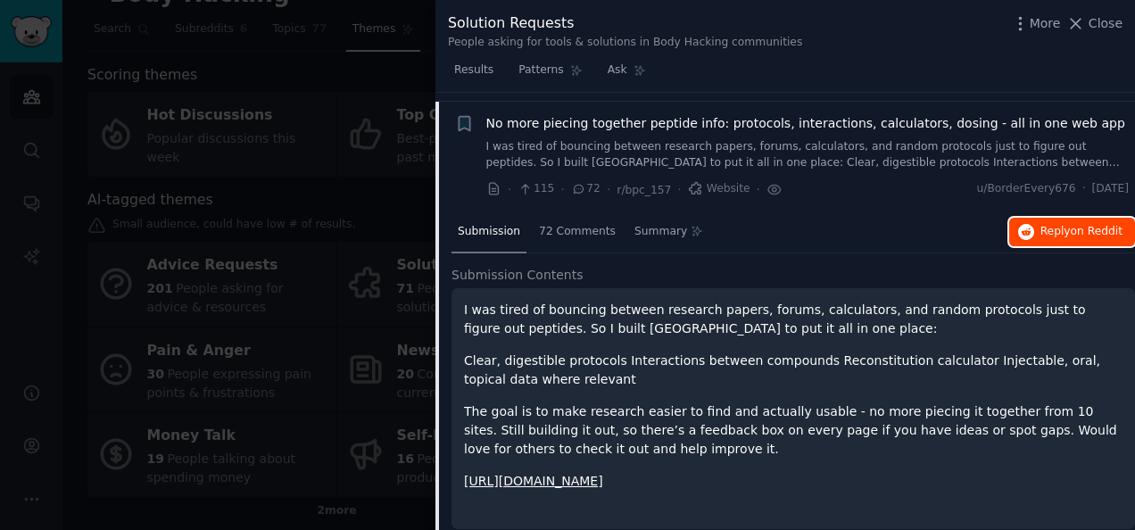
click at [1050, 222] on button "Reply on Reddit" at bounding box center [1072, 232] width 126 height 29
